Goal: Task Accomplishment & Management: Manage account settings

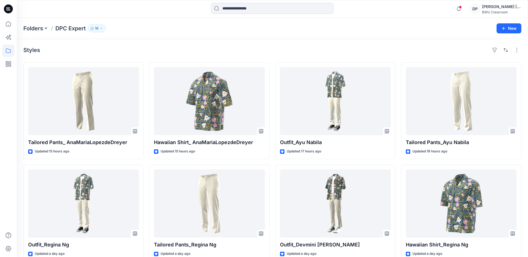
scroll to position [175, 0]
click at [102, 27] on icon "button" at bounding box center [101, 28] width 3 height 3
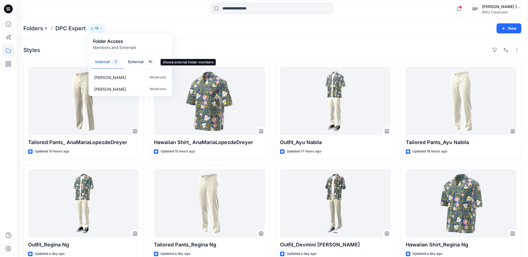
click at [137, 62] on button "External 16" at bounding box center [141, 62] width 35 height 14
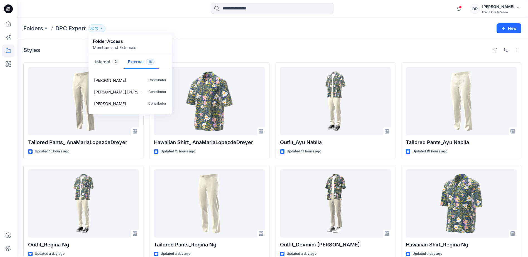
scroll to position [0, 0]
click at [102, 62] on button "Internal 2" at bounding box center [107, 62] width 33 height 14
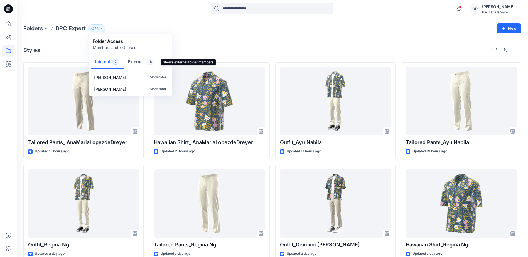
click at [130, 64] on button "External 16" at bounding box center [141, 62] width 35 height 14
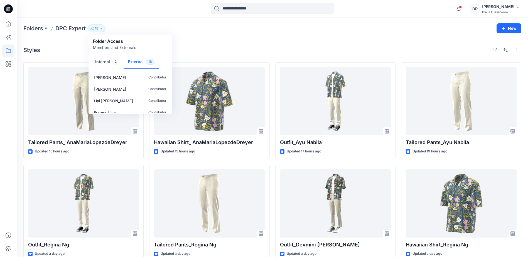
click at [253, 26] on div "Folders DPC Expert 18 Folder Access Members and Externals Internal 2 External 1…" at bounding box center [250, 28] width 454 height 8
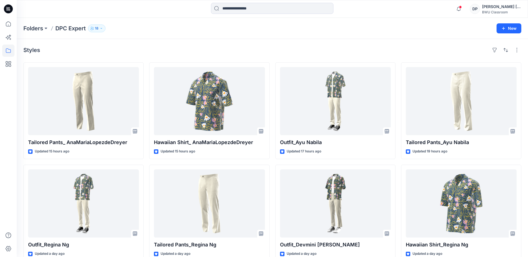
click at [507, 11] on div "BWU Classroom" at bounding box center [501, 12] width 39 height 4
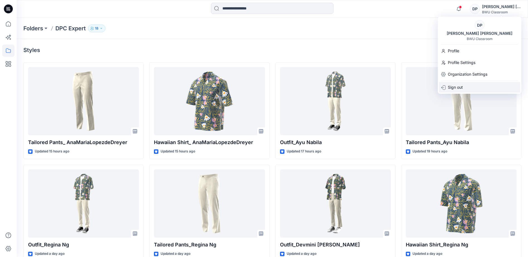
click at [459, 90] on p "Sign out" at bounding box center [455, 87] width 15 height 11
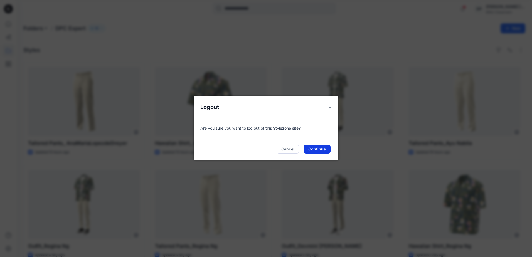
click at [325, 150] on button "Continue" at bounding box center [317, 149] width 27 height 9
